Goal: Information Seeking & Learning: Compare options

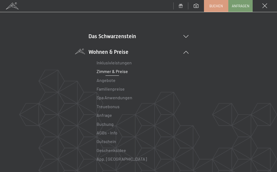
scroll to position [27, 0]
click at [108, 80] on link "Angebote" at bounding box center [106, 79] width 19 height 5
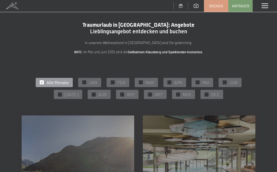
click at [263, 5] on span at bounding box center [265, 6] width 7 height 5
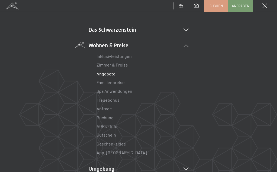
scroll to position [34, 0]
click at [116, 101] on link "Treuebonus" at bounding box center [108, 99] width 23 height 5
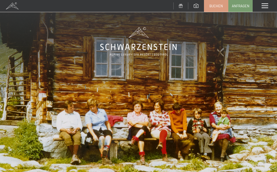
click at [262, 6] on span at bounding box center [265, 6] width 7 height 5
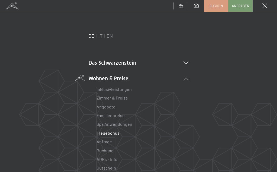
click at [124, 100] on link "Zimmer & Preise" at bounding box center [112, 97] width 31 height 5
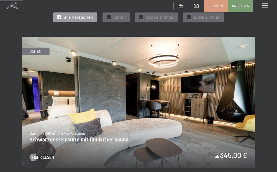
scroll to position [212, 0]
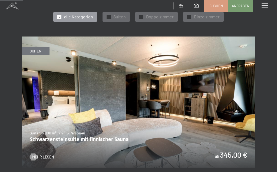
click at [230, 116] on img at bounding box center [139, 103] width 234 height 132
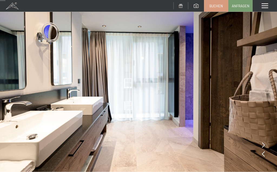
scroll to position [22, 0]
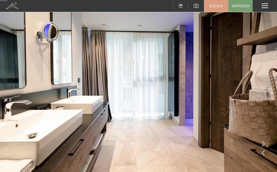
click at [262, 143] on icon at bounding box center [263, 143] width 3 height 5
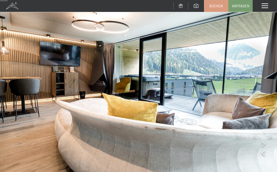
click at [265, 141] on icon at bounding box center [263, 143] width 3 height 5
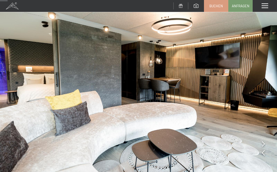
click at [262, 138] on img at bounding box center [138, 82] width 277 height 208
click at [265, 146] on icon at bounding box center [263, 143] width 3 height 5
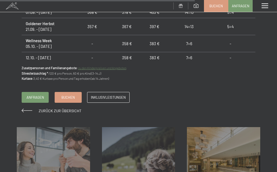
scroll to position [589, 0]
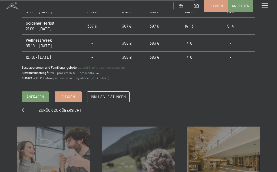
click at [72, 108] on span "Zurück zur Übersicht" at bounding box center [60, 110] width 43 height 5
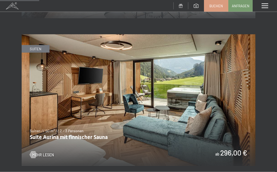
scroll to position [363, 0]
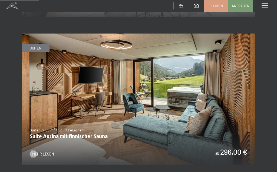
click at [181, 119] on img at bounding box center [139, 100] width 234 height 132
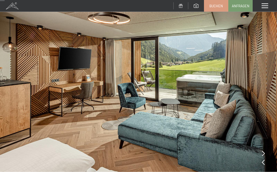
scroll to position [14, 0]
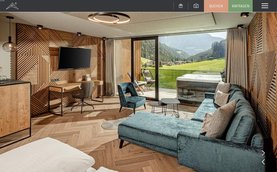
click at [263, 150] on div at bounding box center [263, 154] width 3 height 8
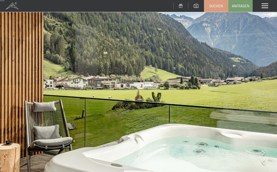
click at [265, 151] on img at bounding box center [138, 90] width 277 height 208
click at [266, 151] on img at bounding box center [138, 90] width 277 height 208
click at [263, 154] on icon at bounding box center [263, 152] width 3 height 5
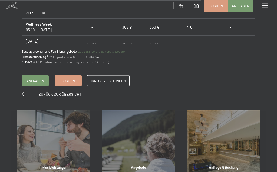
scroll to position [607, 0]
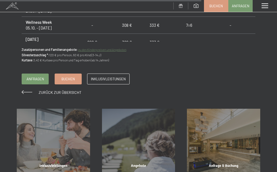
click at [63, 90] on span "Zurück zur Übersicht" at bounding box center [60, 92] width 43 height 5
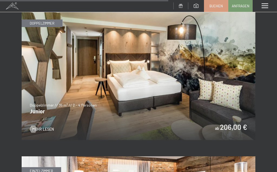
scroll to position [1571, 0]
click at [170, 91] on img at bounding box center [139, 75] width 234 height 132
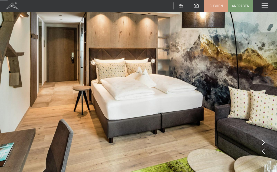
scroll to position [27, 0]
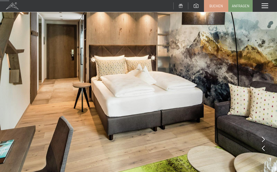
click at [266, 148] on img at bounding box center [138, 77] width 277 height 208
click at [263, 138] on icon at bounding box center [263, 139] width 3 height 5
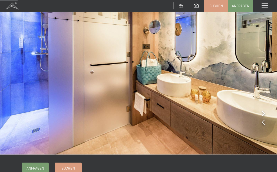
scroll to position [58, 0]
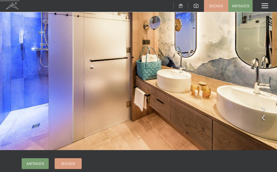
click at [264, 108] on icon at bounding box center [263, 108] width 3 height 5
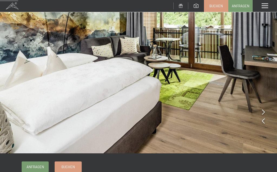
scroll to position [54, 0]
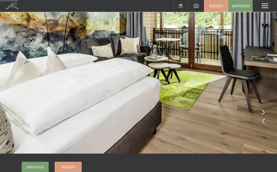
click at [265, 112] on img at bounding box center [138, 50] width 277 height 208
click at [263, 111] on icon at bounding box center [263, 112] width 3 height 5
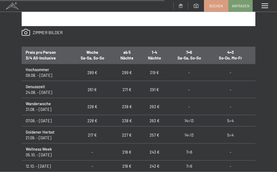
scroll to position [484, 0]
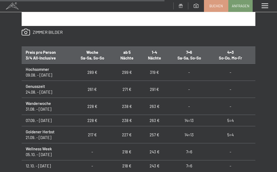
click at [138, 130] on td "227 €" at bounding box center [127, 134] width 28 height 17
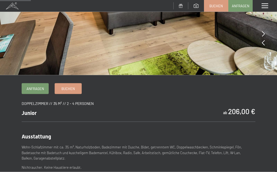
scroll to position [52, 0]
